Goal: Information Seeking & Learning: Compare options

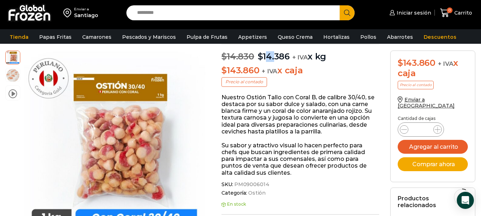
scroll to position [72, 0]
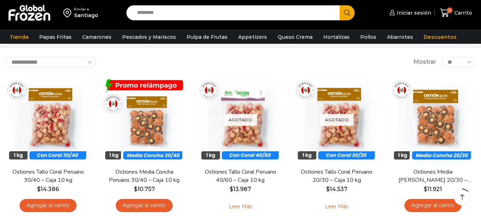
click at [272, 110] on img at bounding box center [240, 119] width 85 height 85
click at [437, 106] on img at bounding box center [432, 119] width 85 height 85
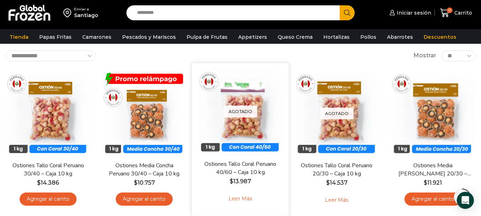
scroll to position [32, 0]
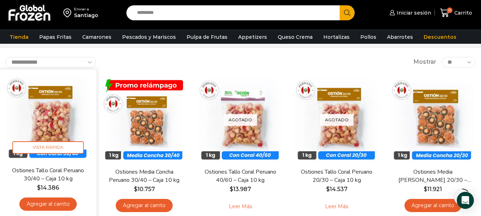
click at [48, 182] on link "Ostiones Tallo Coral Peruano 30/40 – Caja 10 kg" at bounding box center [48, 174] width 78 height 17
